Goal: Complete application form

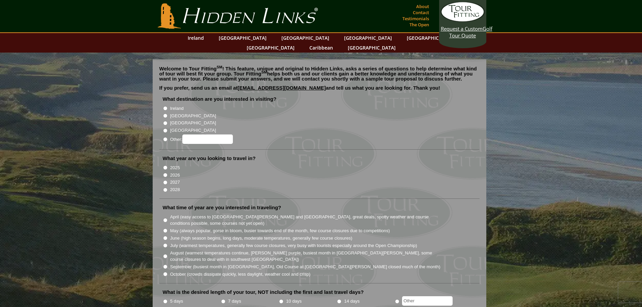
click at [165, 106] on input "Ireland" at bounding box center [165, 108] width 4 height 4
radio input "true"
click at [166, 114] on input "[GEOGRAPHIC_DATA]" at bounding box center [165, 116] width 4 height 4
radio input "true"
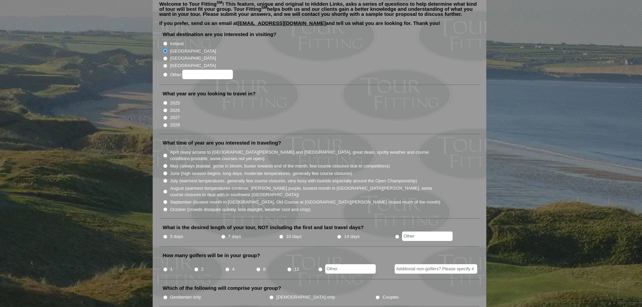
scroll to position [67, 0]
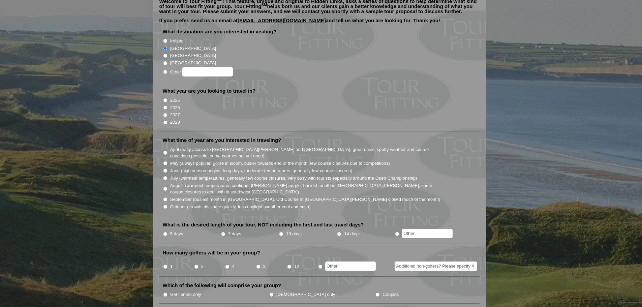
click at [165, 161] on input "May (always popular, gorse in bloom, busier towards end of the month, few cours…" at bounding box center [165, 163] width 4 height 4
radio input "true"
click at [165, 105] on input "2026" at bounding box center [165, 107] width 4 height 4
radio input "true"
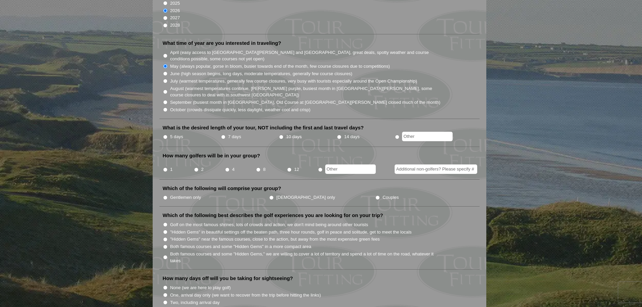
scroll to position [168, 0]
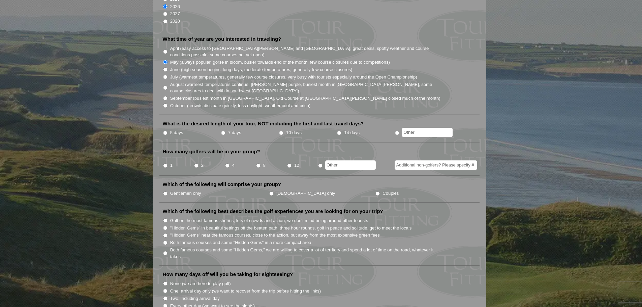
click at [165, 131] on input "5 days" at bounding box center [165, 133] width 4 height 4
radio input "true"
click at [227, 163] on input "4" at bounding box center [227, 165] width 4 height 4
radio input "true"
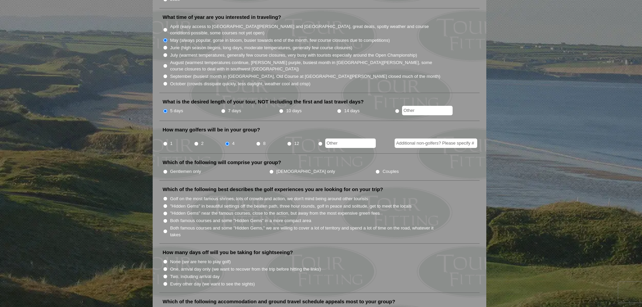
scroll to position [202, 0]
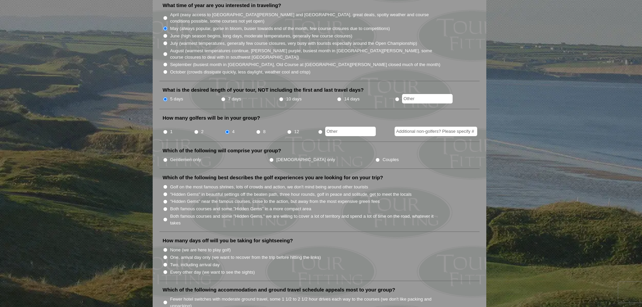
click at [165, 158] on input "Gentlemen only" at bounding box center [165, 160] width 4 height 4
radio input "true"
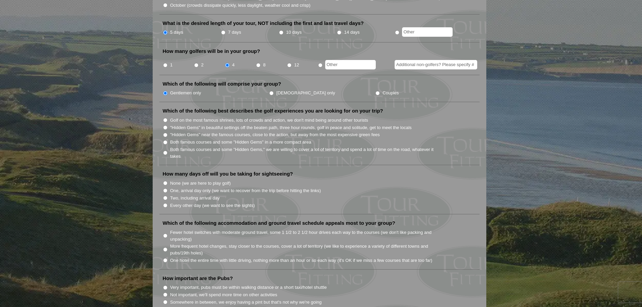
scroll to position [270, 0]
click at [166, 132] on input ""Hidden Gems" near the famous courses, close to the action, but away from the m…" at bounding box center [165, 134] width 4 height 4
radio input "true"
click at [165, 125] on input ""Hidden Gems" in beautiful settings off the beaten path, three hour rounds, gol…" at bounding box center [165, 127] width 4 height 4
radio input "true"
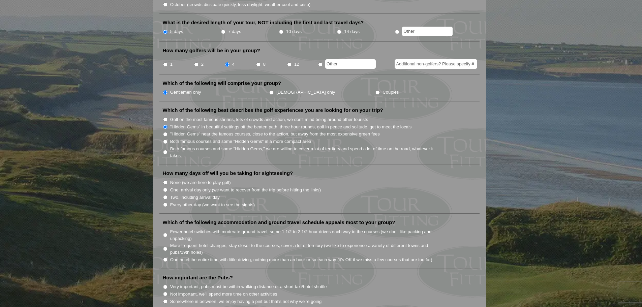
click at [164, 117] on input "Golf on the most famous shrines, lots of crowds and action, we don't mind being…" at bounding box center [165, 119] width 4 height 4
radio input "true"
click at [165, 125] on input ""Hidden Gems" in beautiful settings off the beaten path, three hour rounds, gol…" at bounding box center [165, 127] width 4 height 4
radio input "true"
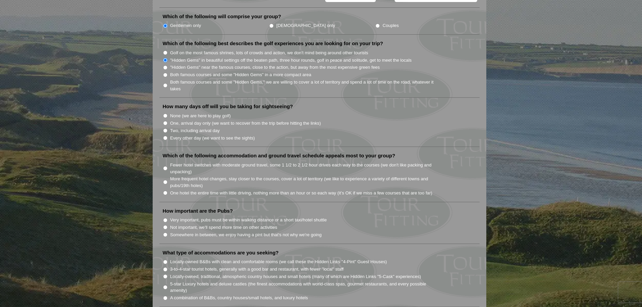
scroll to position [337, 0]
click at [166, 113] on input "None (we are here to play golf)" at bounding box center [165, 115] width 4 height 4
radio input "true"
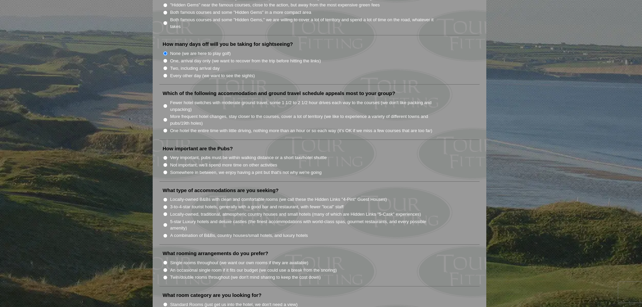
scroll to position [404, 0]
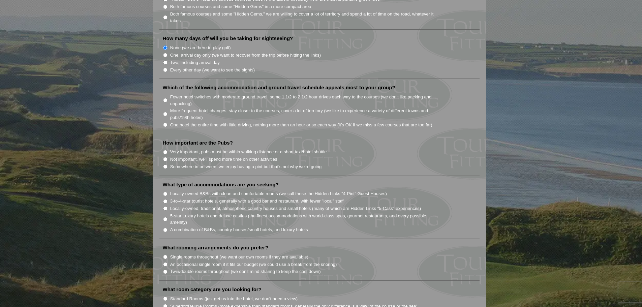
click at [165, 98] on input "Fewer hotel switches with moderate ground travel, some 1 1/2 to 2 1/2 hour driv…" at bounding box center [165, 100] width 4 height 4
radio input "true"
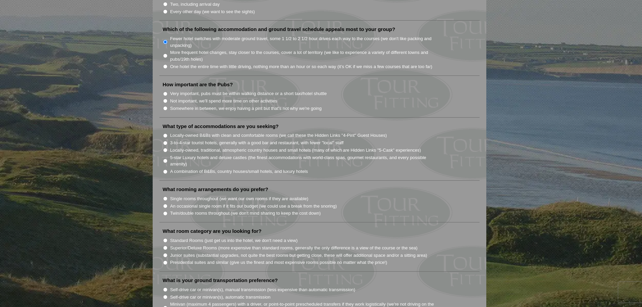
scroll to position [472, 0]
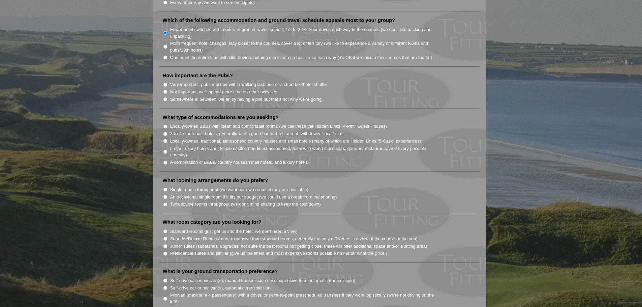
click at [167, 95] on li "Somewhere in between, we enjoy having a pint but that's not why we're going" at bounding box center [322, 98] width 319 height 7
click at [164, 97] on input "Somewhere in between, we enjoy having a pint but that's not why we're going" at bounding box center [165, 99] width 4 height 4
radio input "true"
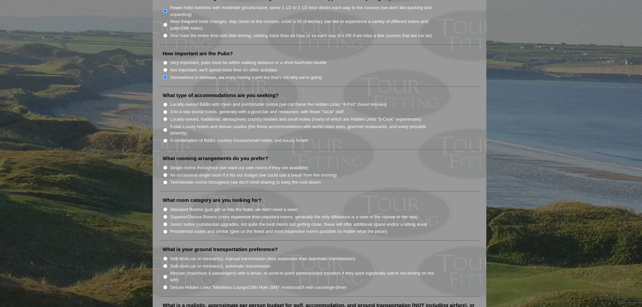
scroll to position [505, 0]
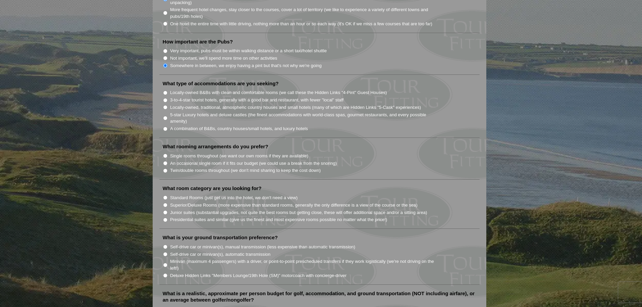
click at [164, 127] on input "A combination of B&Bs, country houses/small hotels, and luxury hotels" at bounding box center [165, 129] width 4 height 4
radio input "true"
click at [165, 154] on input "Single rooms throughout (we want our own rooms if they are available)" at bounding box center [165, 156] width 4 height 4
radio input "true"
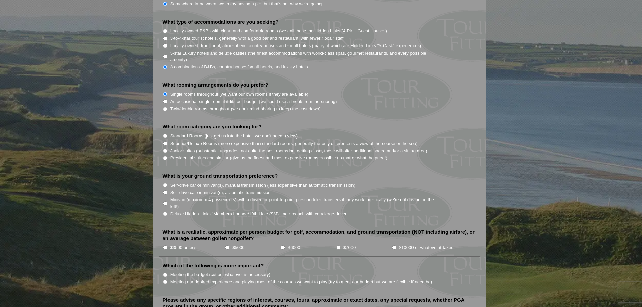
scroll to position [573, 0]
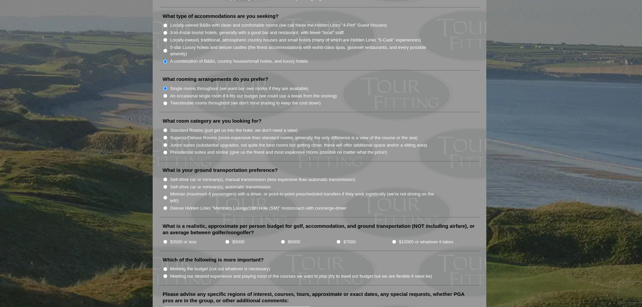
click at [166, 128] on input "Standard Rooms (just get us into the hotel, we don't need a view)" at bounding box center [165, 130] width 4 height 4
radio input "true"
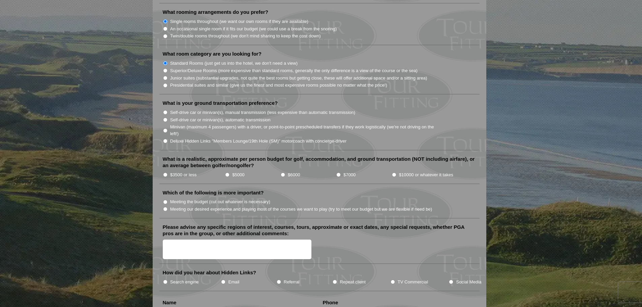
scroll to position [640, 0]
click at [166, 110] on input "Self-drive car or minivan(s), manual transmission (less expensive than automati…" at bounding box center [165, 112] width 4 height 4
radio input "true"
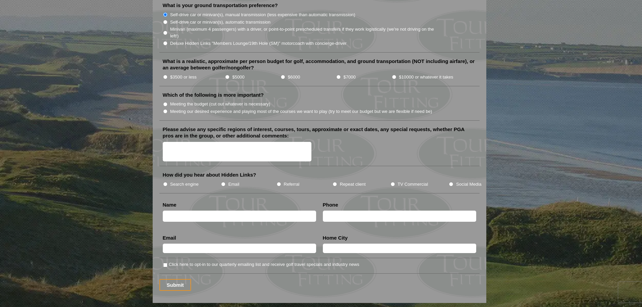
scroll to position [741, 0]
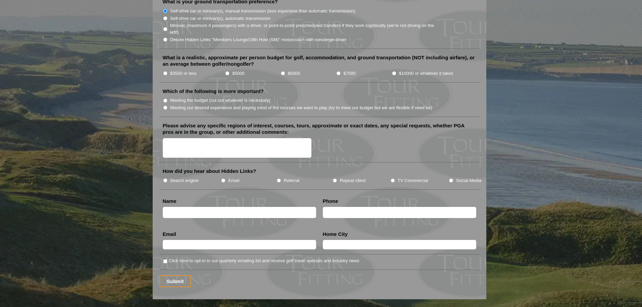
click at [228, 71] on input "$5000" at bounding box center [227, 73] width 4 height 4
radio input "true"
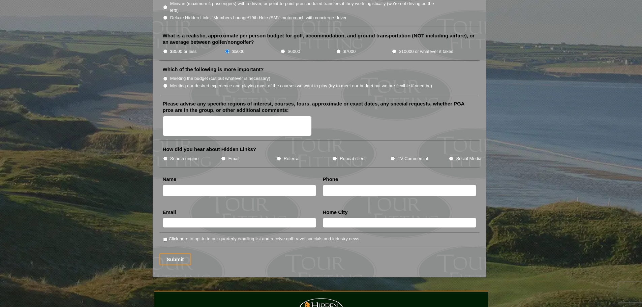
scroll to position [775, 0]
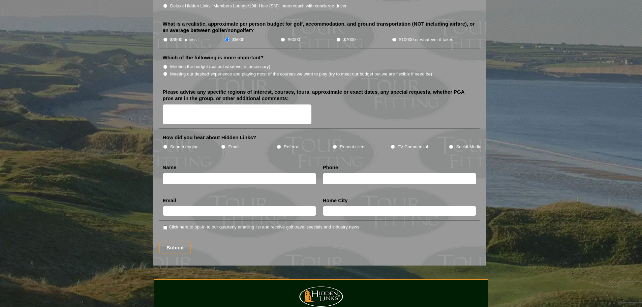
click at [165, 72] on input "Meeting our desired experience and playing most of the courses we want to play …" at bounding box center [165, 74] width 4 height 4
radio input "true"
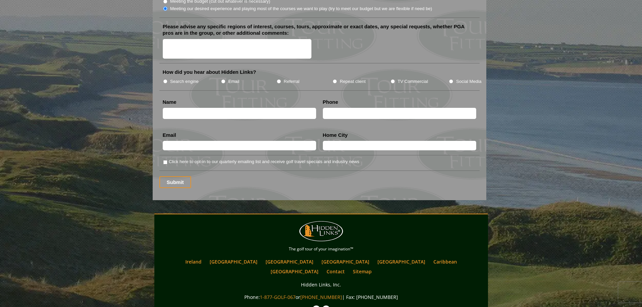
scroll to position [842, 0]
